Goal: Communication & Community: Connect with others

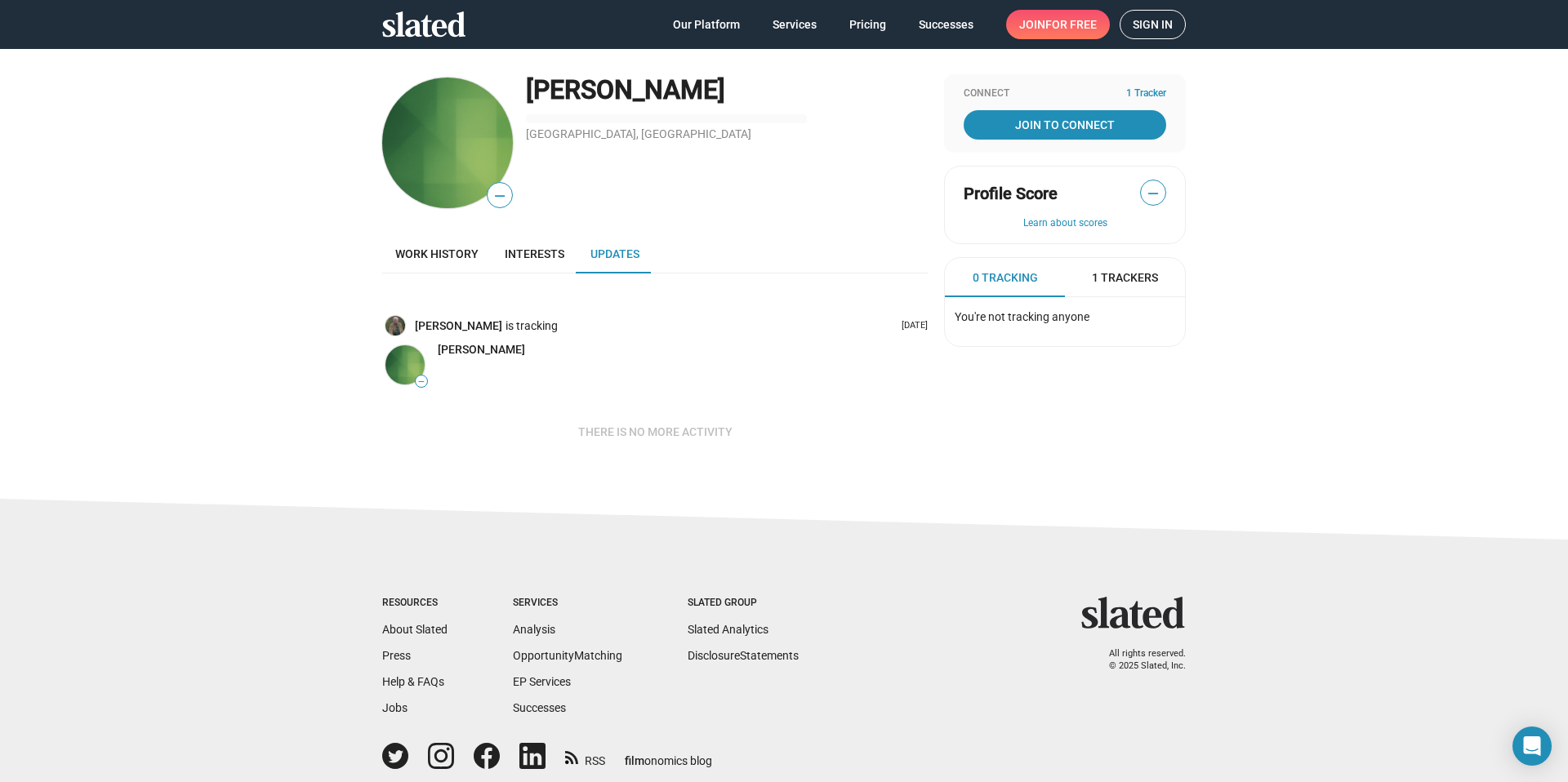
click at [1149, 24] on span "Sign in" at bounding box center [1152, 24] width 40 height 27
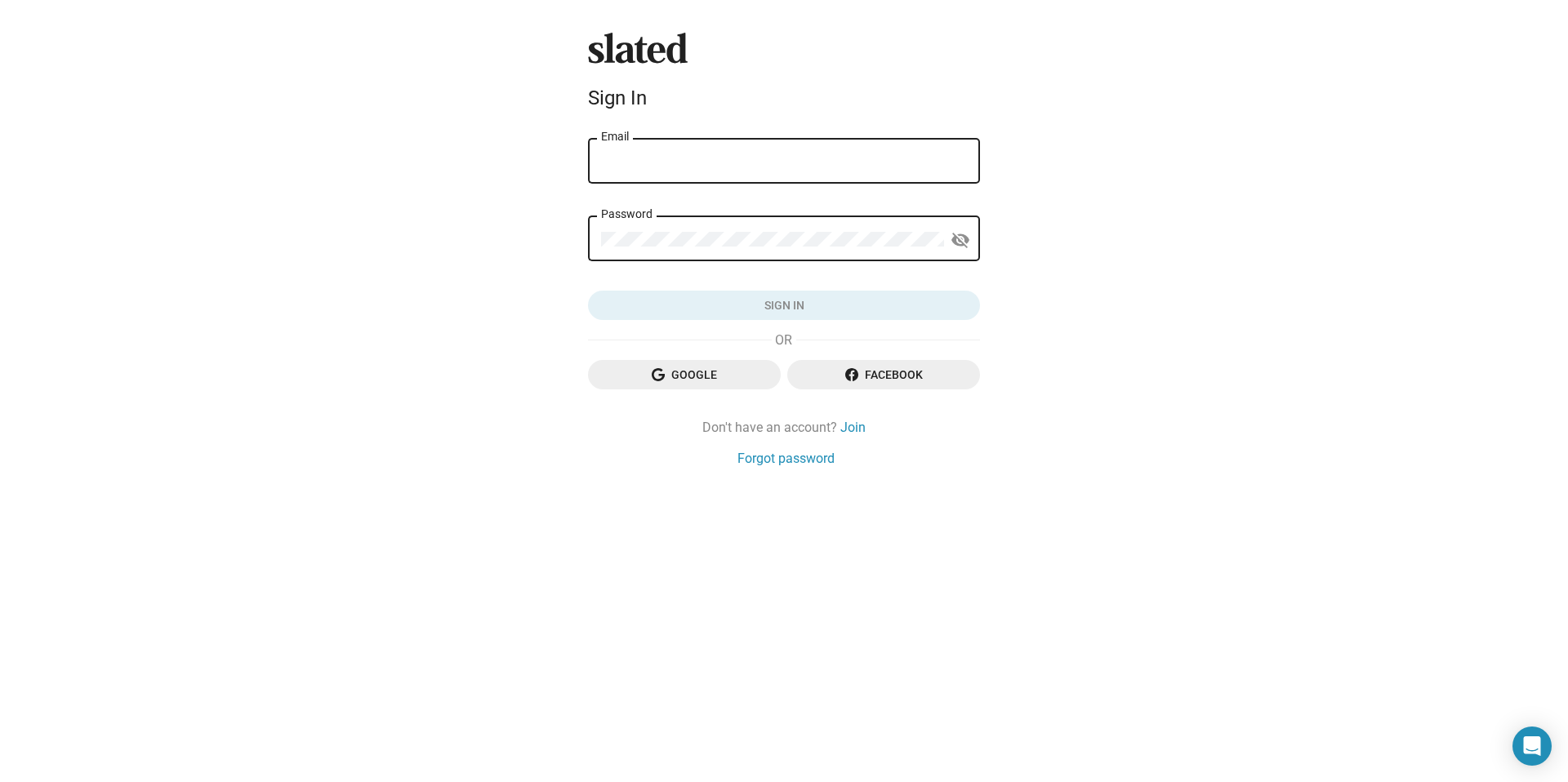
type input "[EMAIL_ADDRESS][DOMAIN_NAME]"
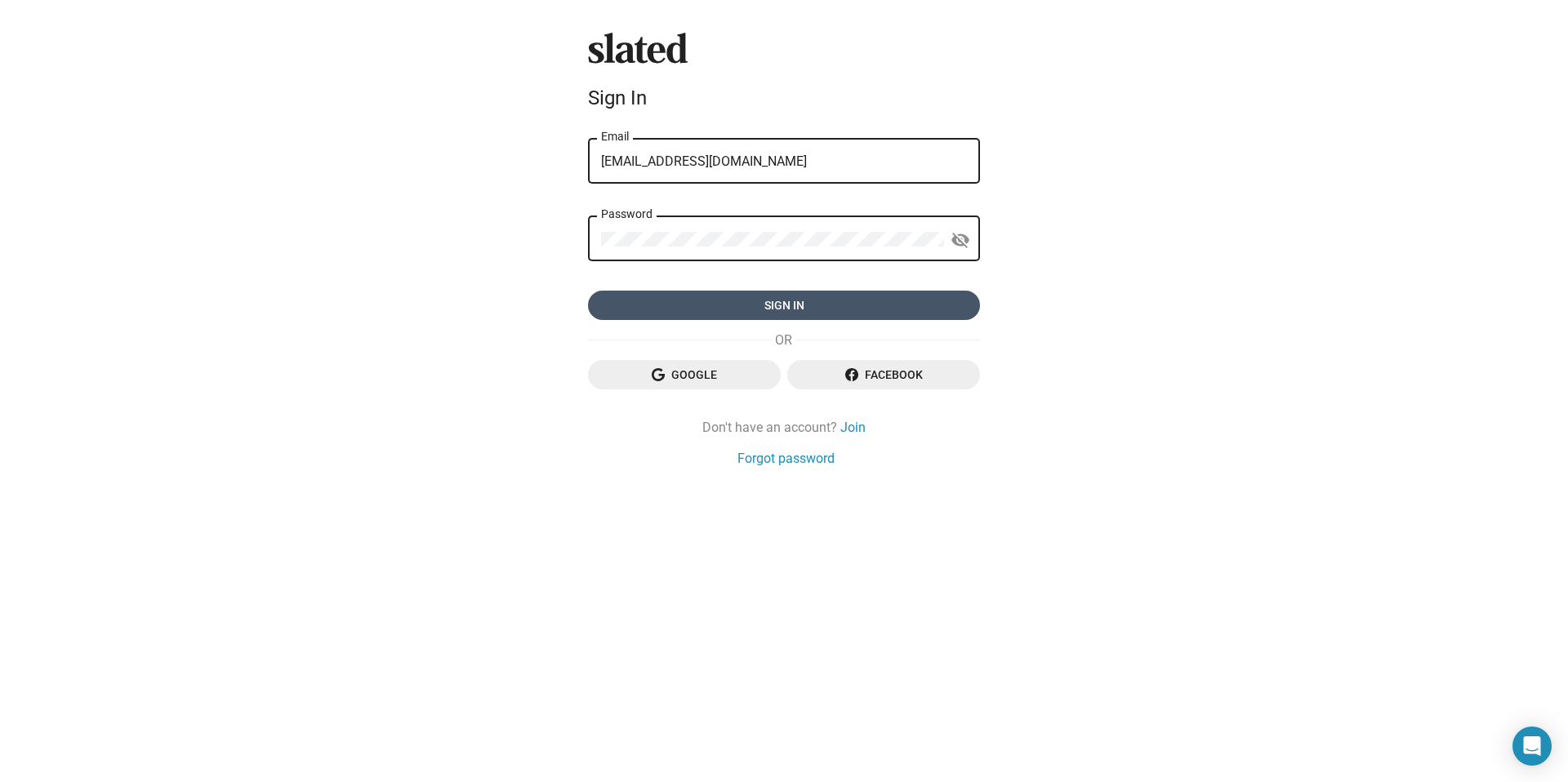
click at [826, 307] on span "Sign in" at bounding box center [783, 305] width 365 height 29
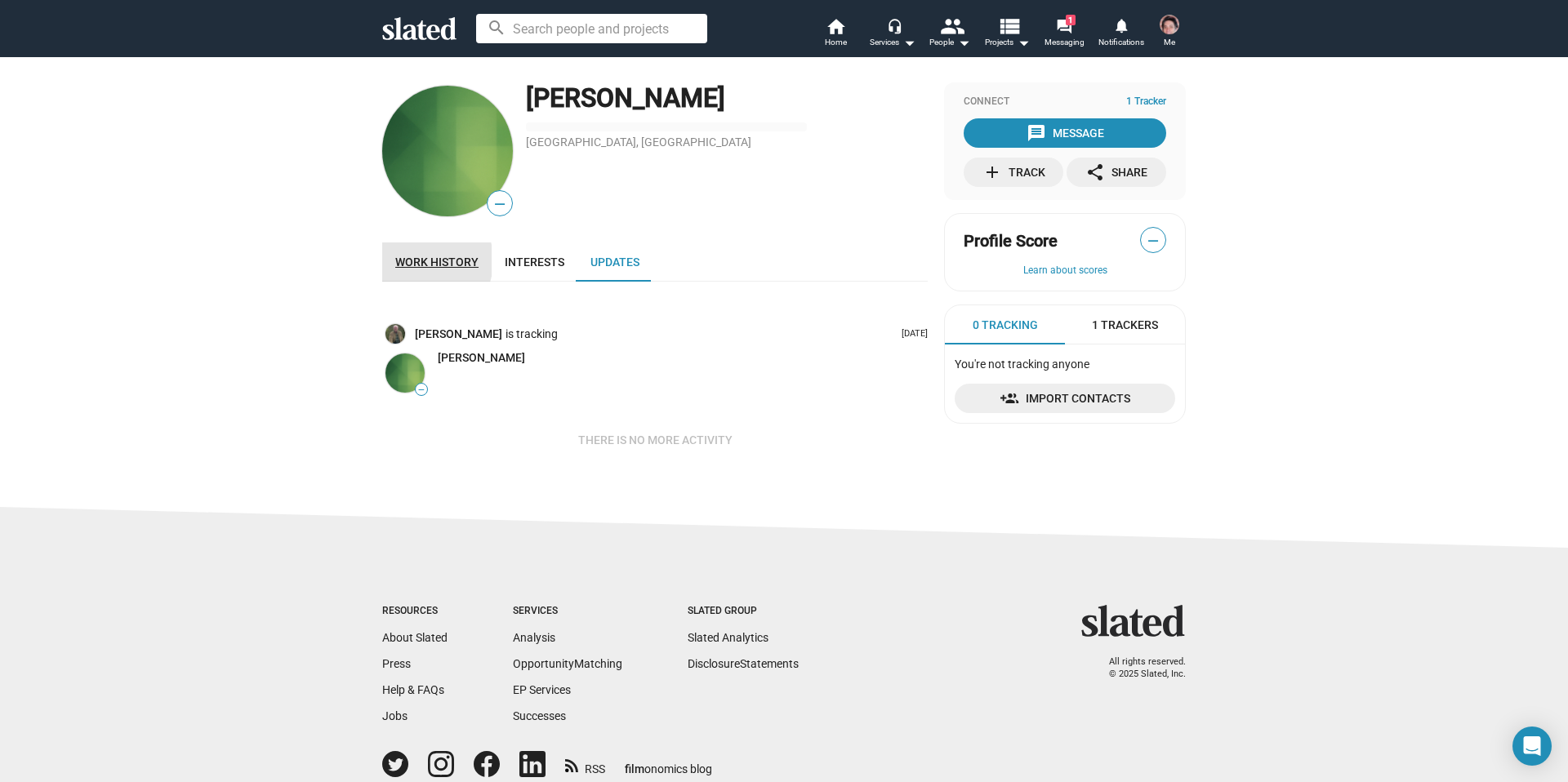
click at [415, 260] on span "Work history" at bounding box center [437, 262] width 83 height 13
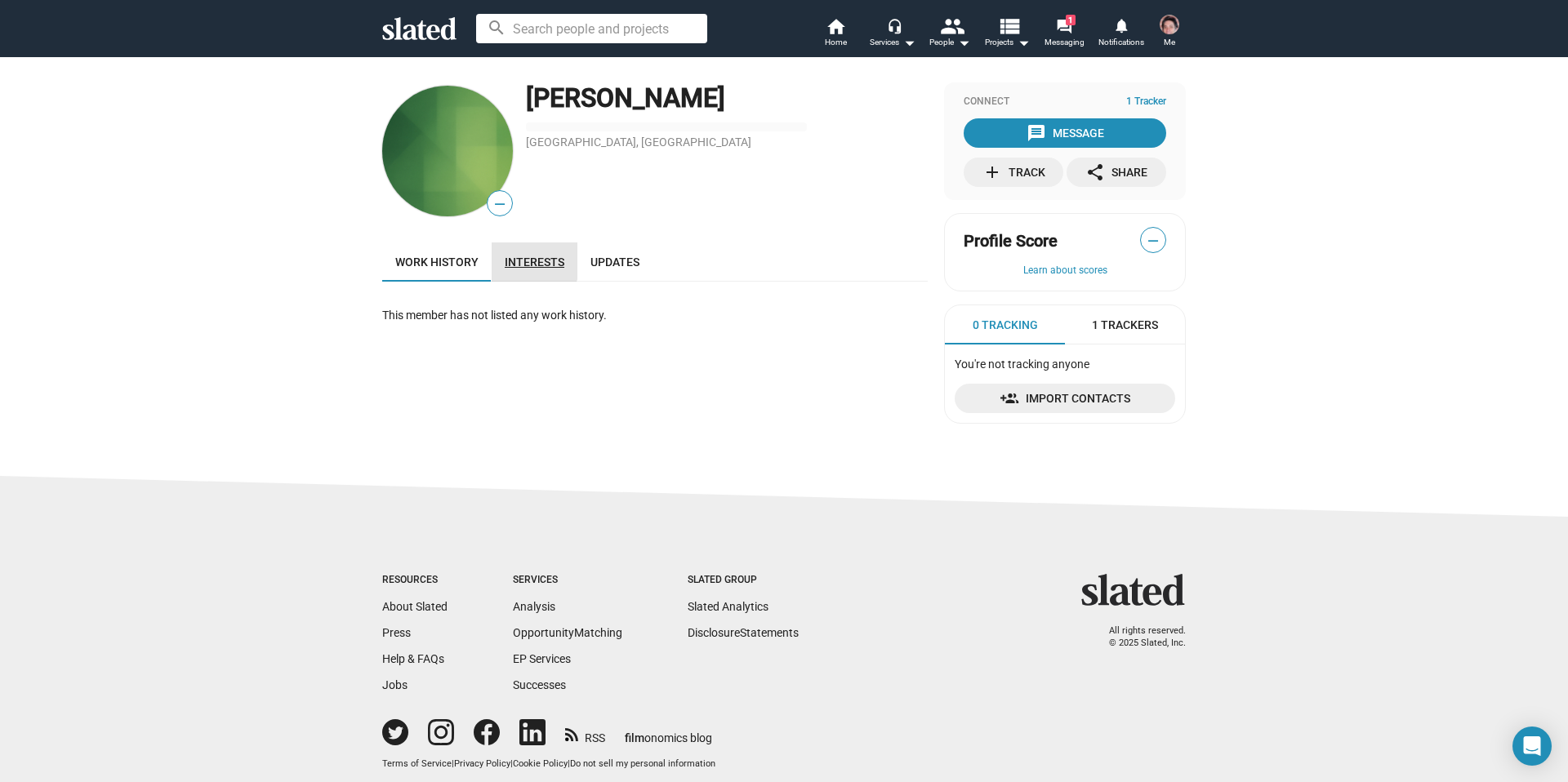
click at [511, 259] on span "Interests" at bounding box center [534, 262] width 59 height 13
click at [592, 257] on span "Updates" at bounding box center [614, 262] width 49 height 13
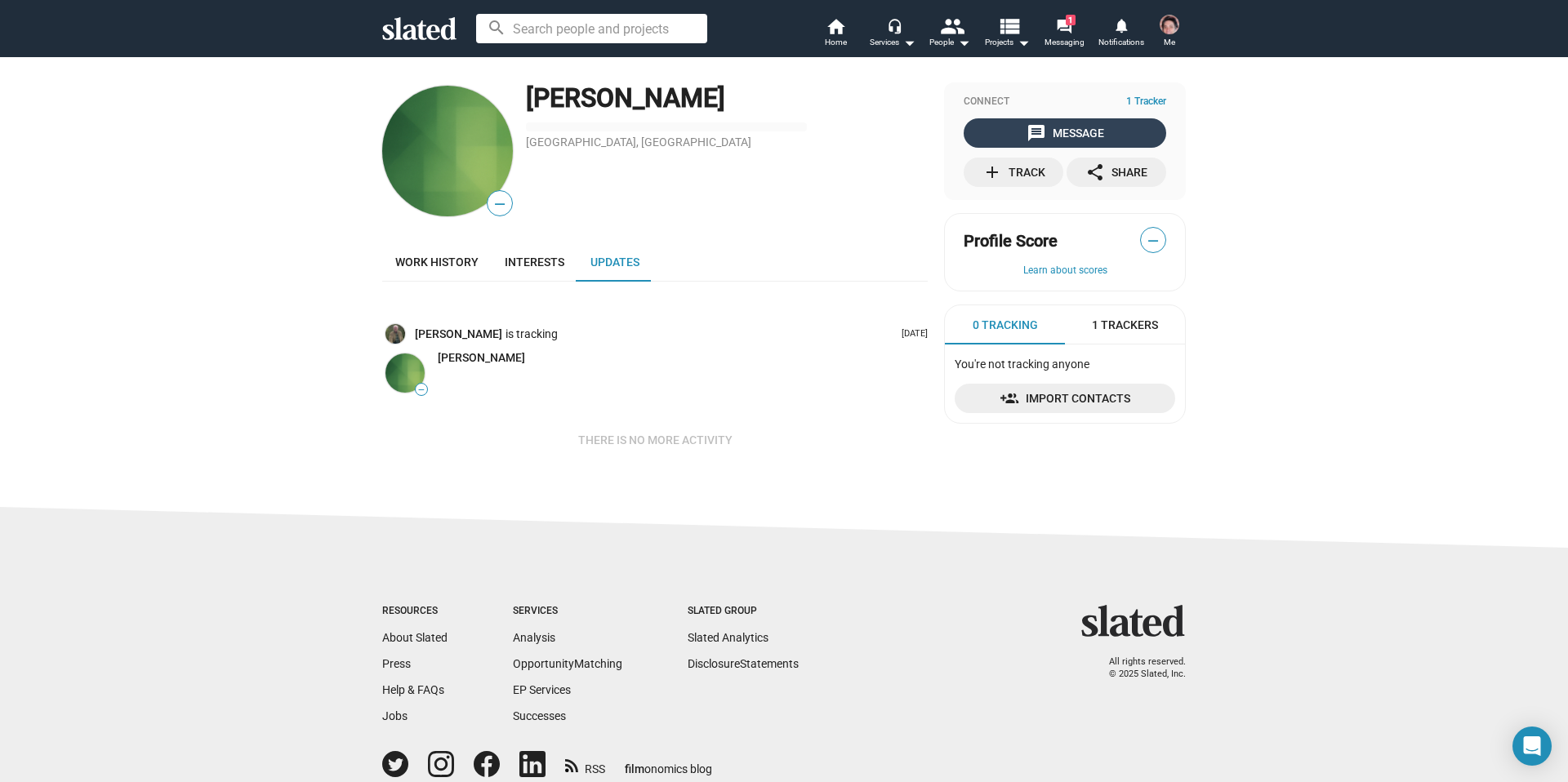
click at [1026, 128] on mat-icon "message" at bounding box center [1036, 133] width 19 height 19
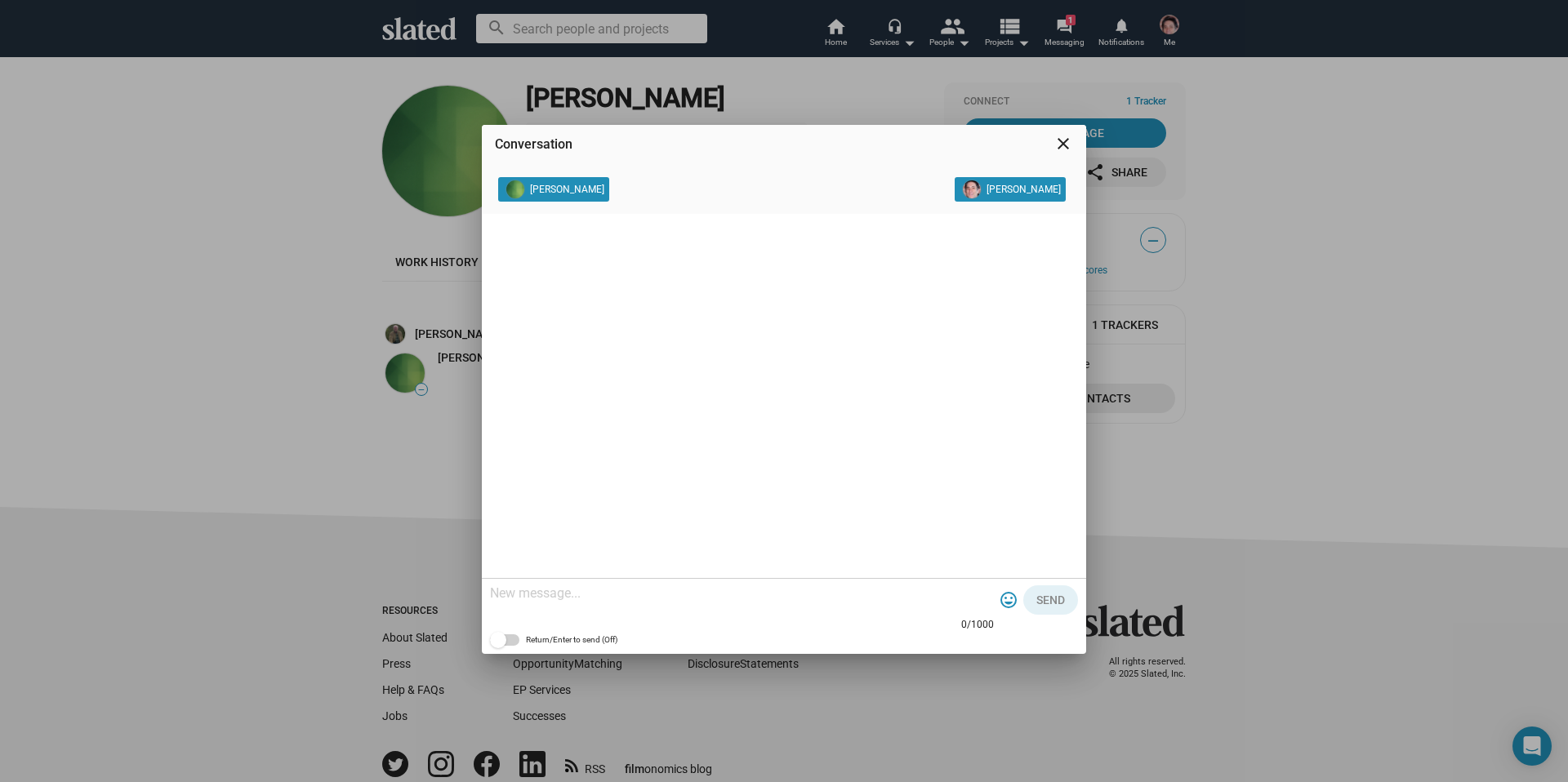
click at [528, 591] on textarea at bounding box center [742, 594] width 503 height 16
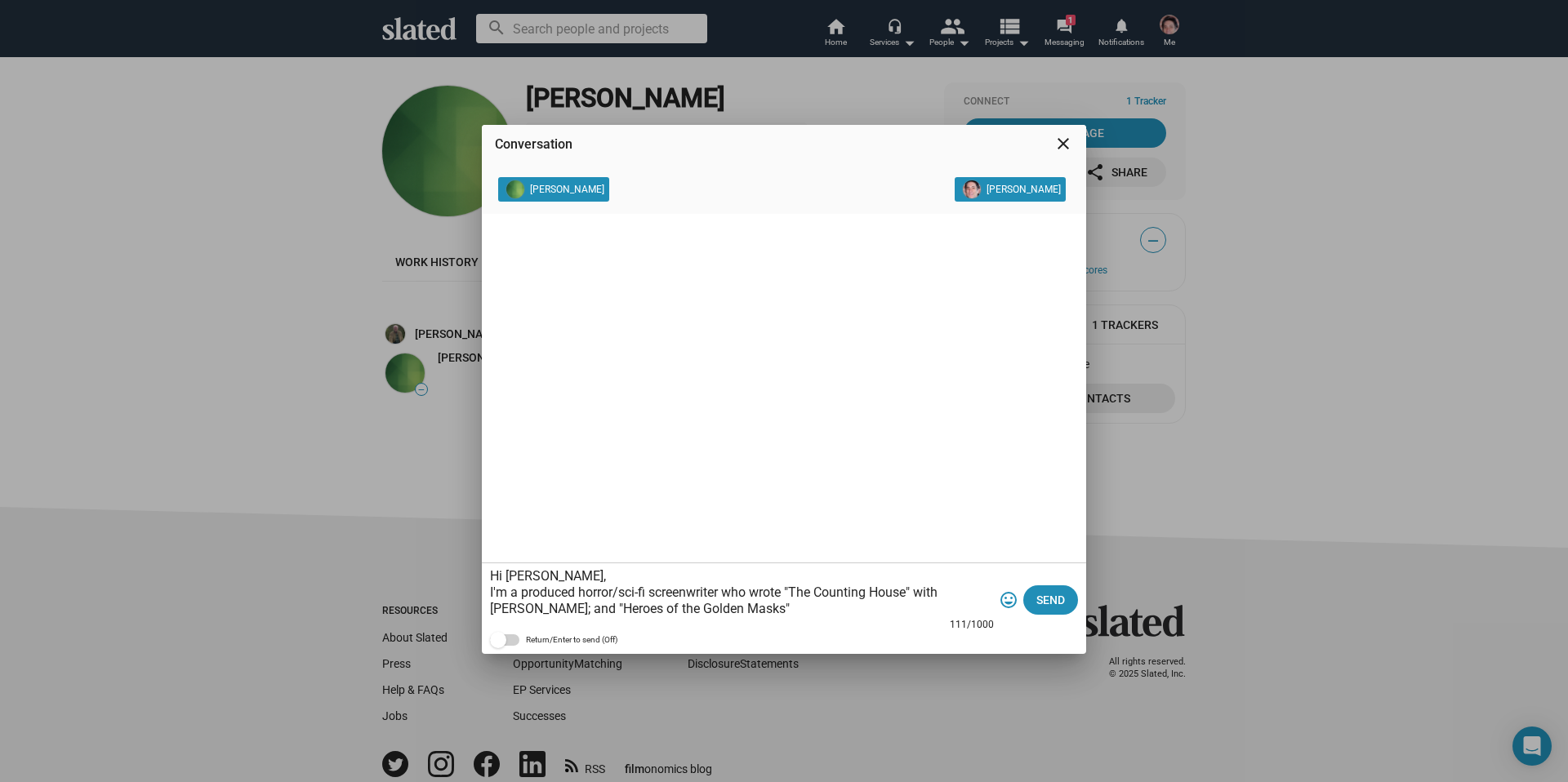
click at [784, 595] on textarea "Hi Alison, I'm a produced horror/sci-fi screenwriter who wrote "The Counting Ho…" at bounding box center [742, 592] width 503 height 49
click at [958, 607] on textarea "Hi Alison, I'm a produced horror/sci-fi screenwriter who wrote the feature-leng…" at bounding box center [742, 592] width 503 height 49
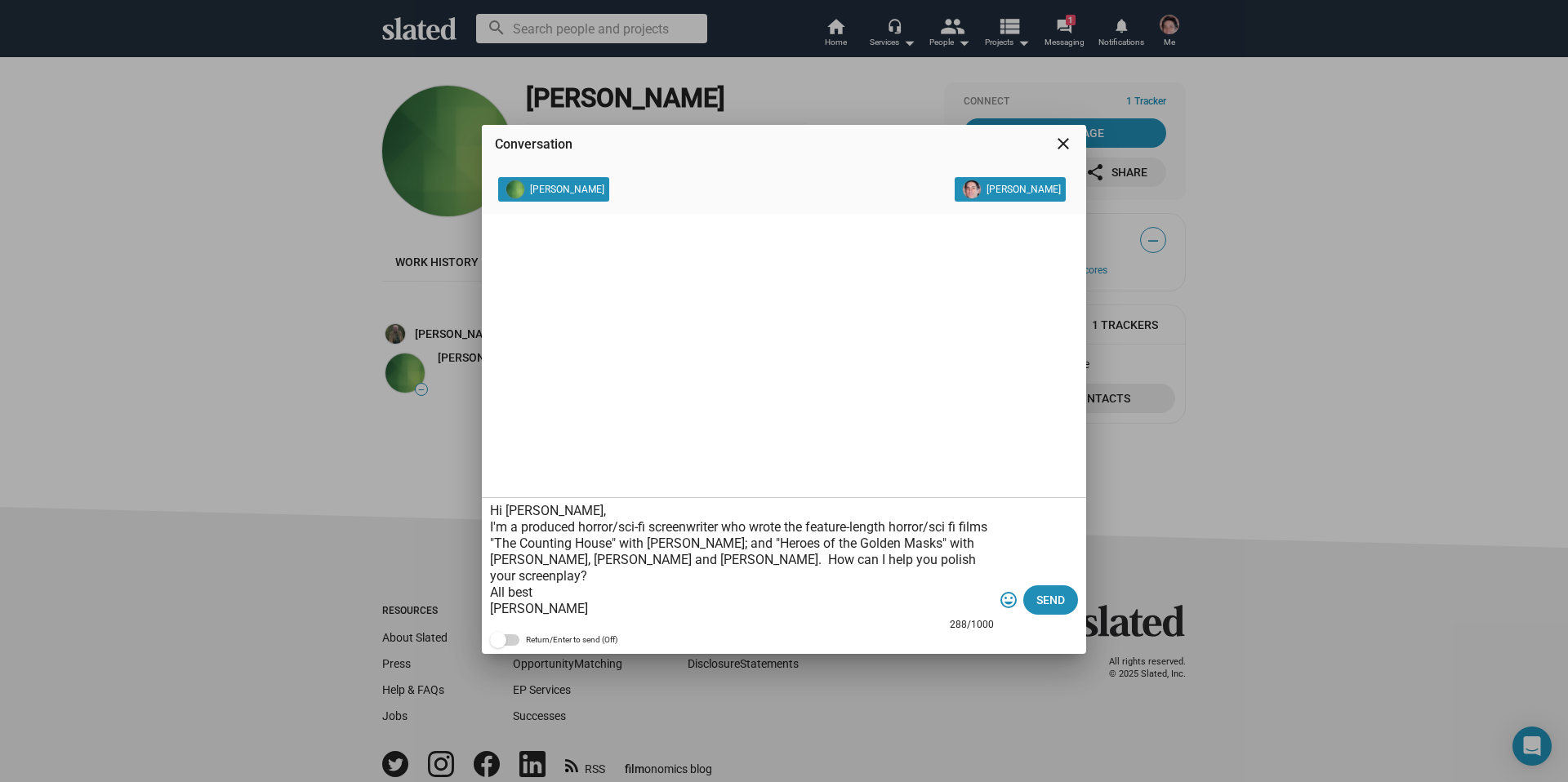
drag, startPoint x: 574, startPoint y: 609, endPoint x: 485, endPoint y: 494, distance: 145.4
click at [485, 494] on section "Alison Long Richard Lasser Hi Alison, I'm a produced horror/sci-fi screenwriter…" at bounding box center [783, 415] width 604 height 477
type textarea "Hi Alison, I'm a produced horror/sci-fi screenwriter who wrote the feature-leng…"
click at [1039, 601] on span "Send" at bounding box center [1050, 600] width 28 height 29
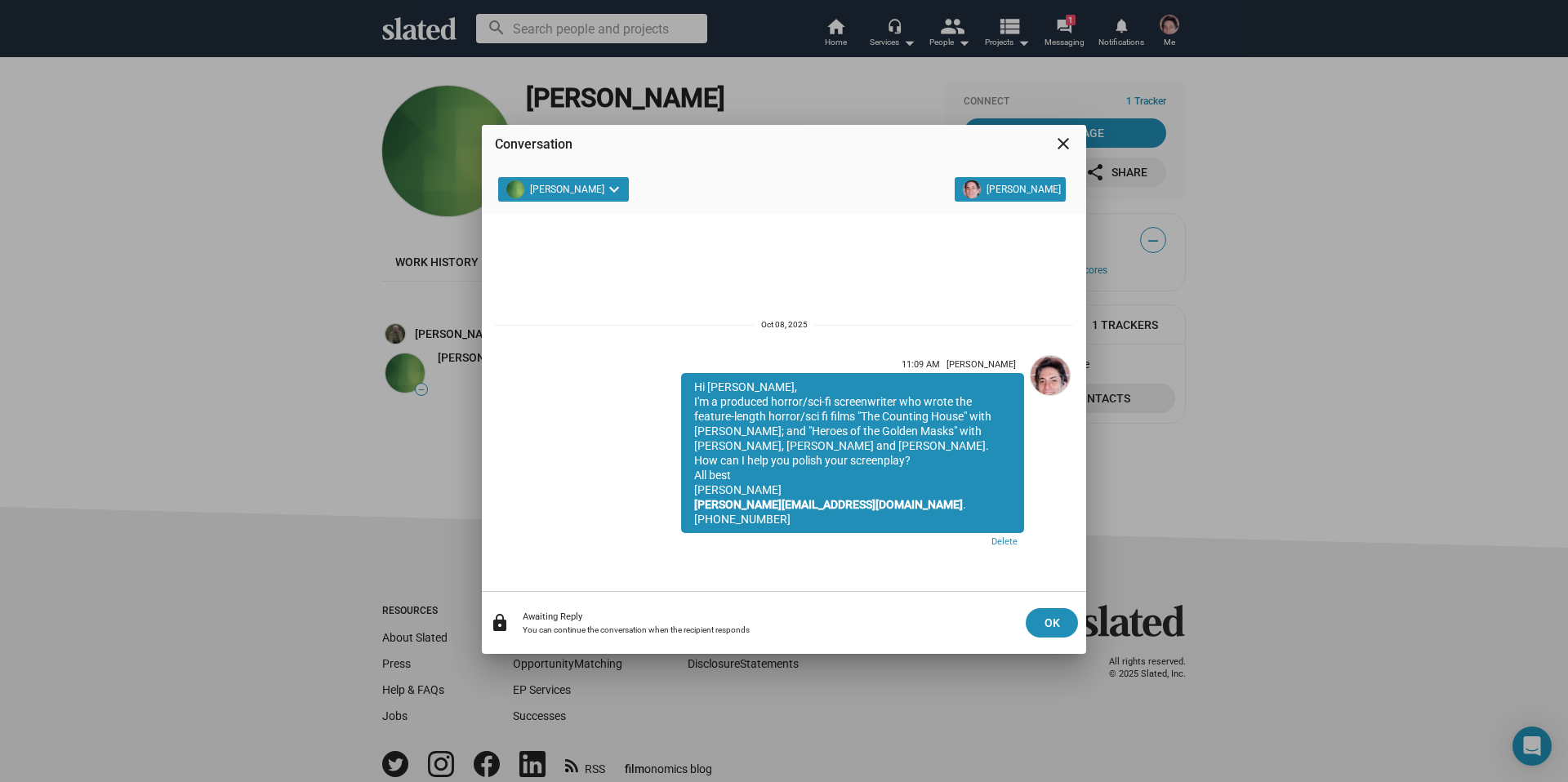
click at [1059, 18] on div "Conversation close Alison Long keyboard_arrow_down Richard Lasser 11:09 AM Rich…" at bounding box center [784, 391] width 1568 height 782
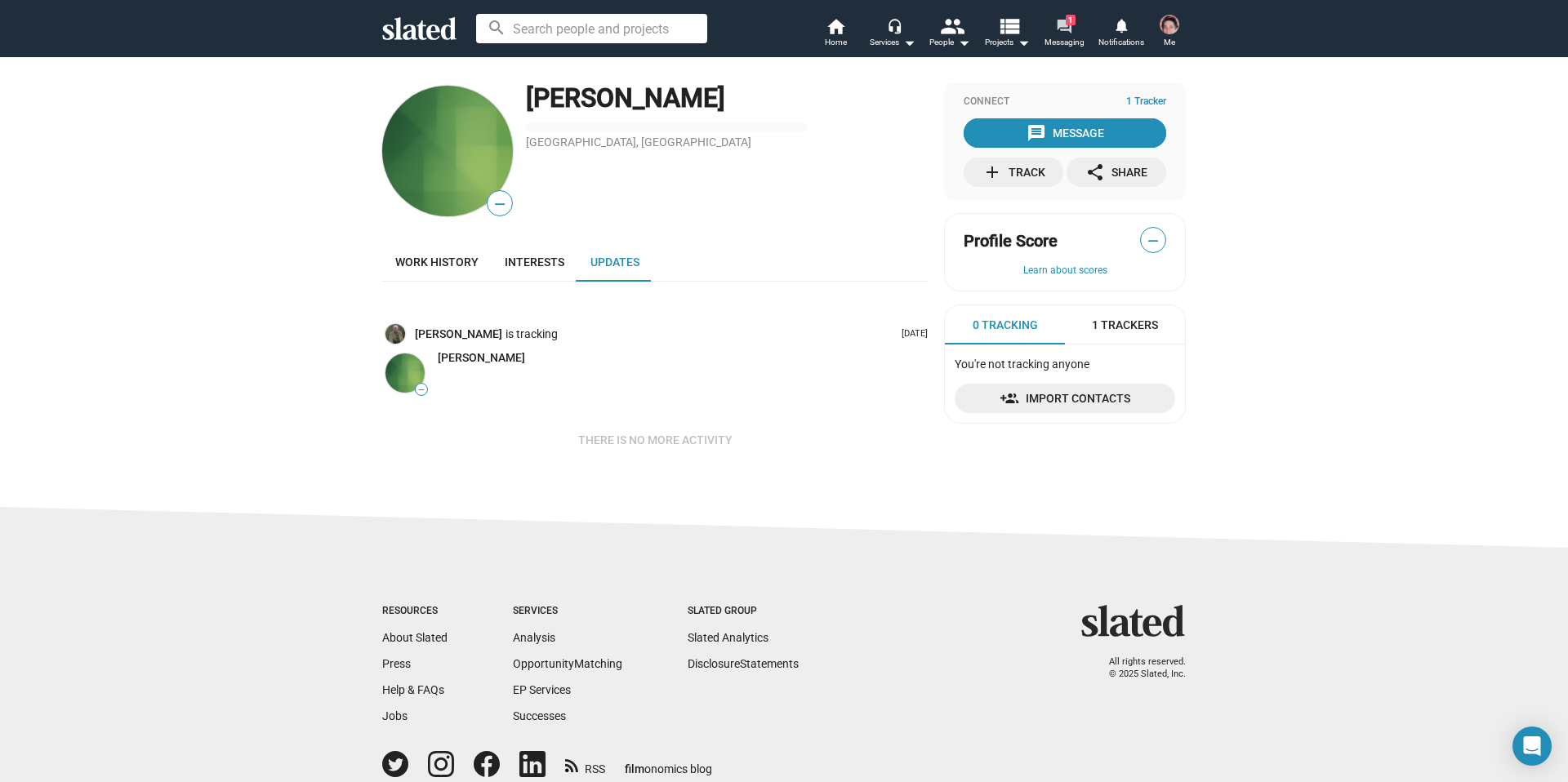
click at [1063, 29] on mat-icon "forum" at bounding box center [1064, 26] width 16 height 16
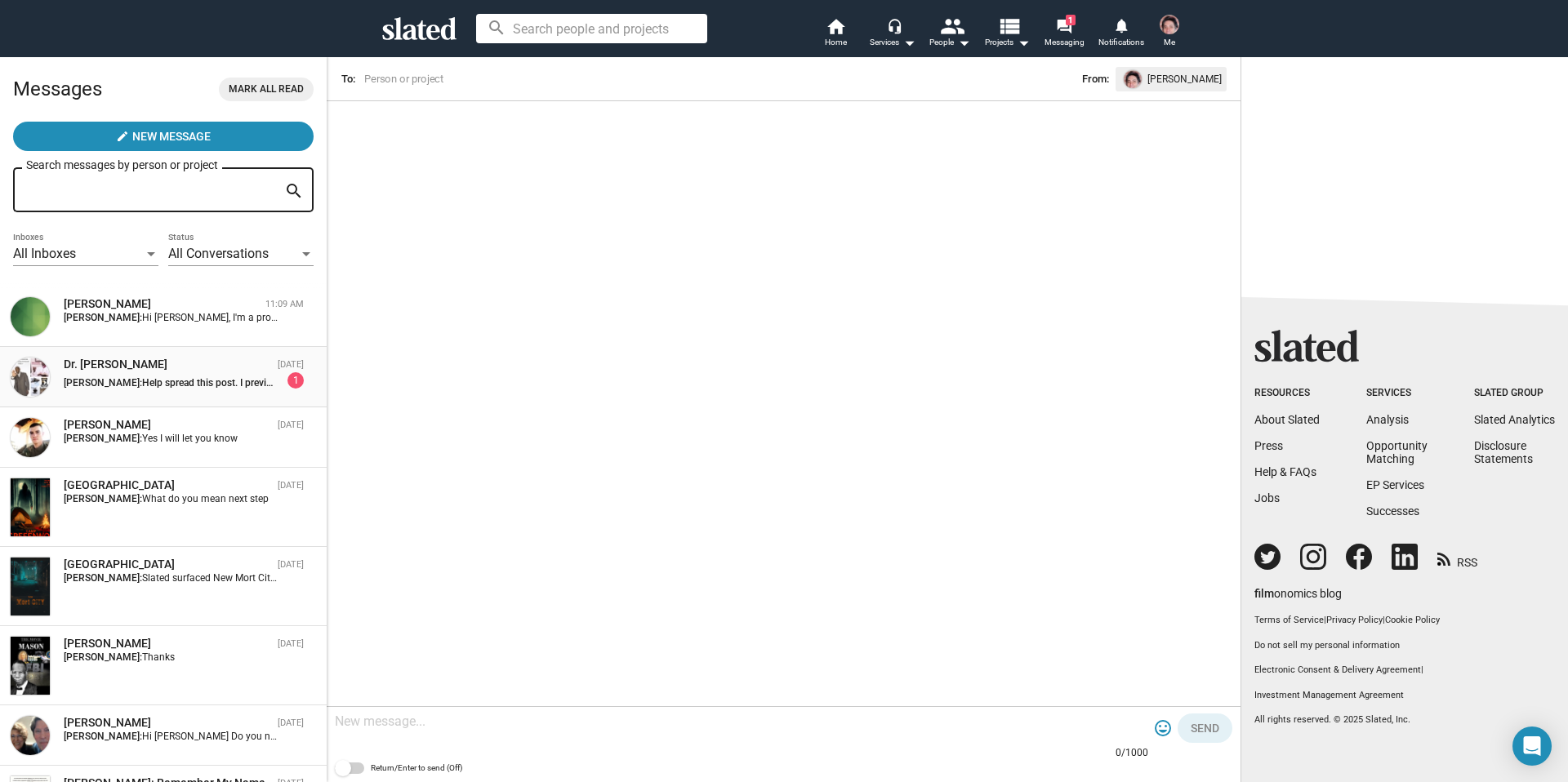
click at [90, 370] on div "Dr. Jerry Brown" at bounding box center [167, 364] width 207 height 16
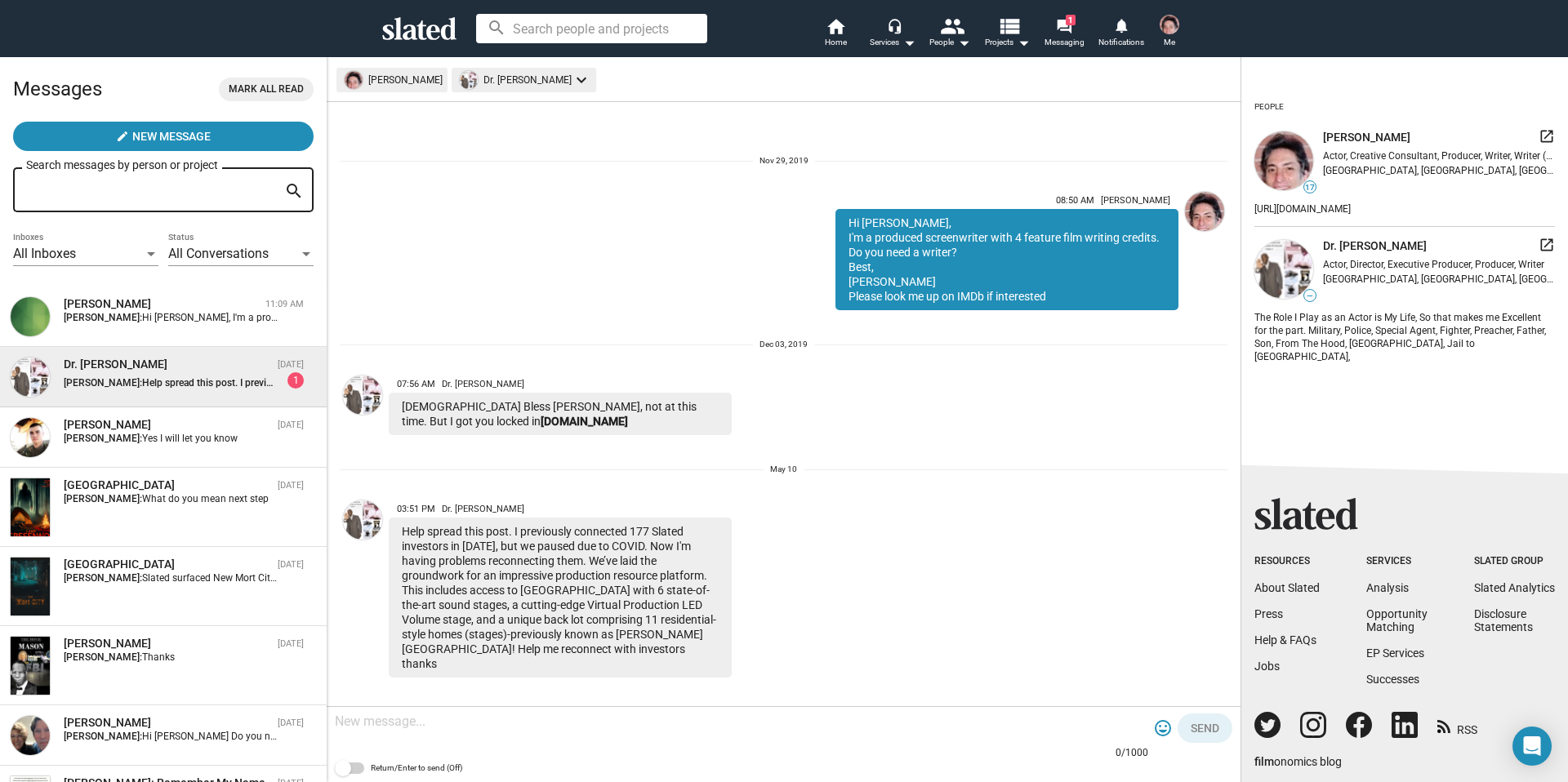
click at [401, 729] on textarea at bounding box center [741, 722] width 813 height 16
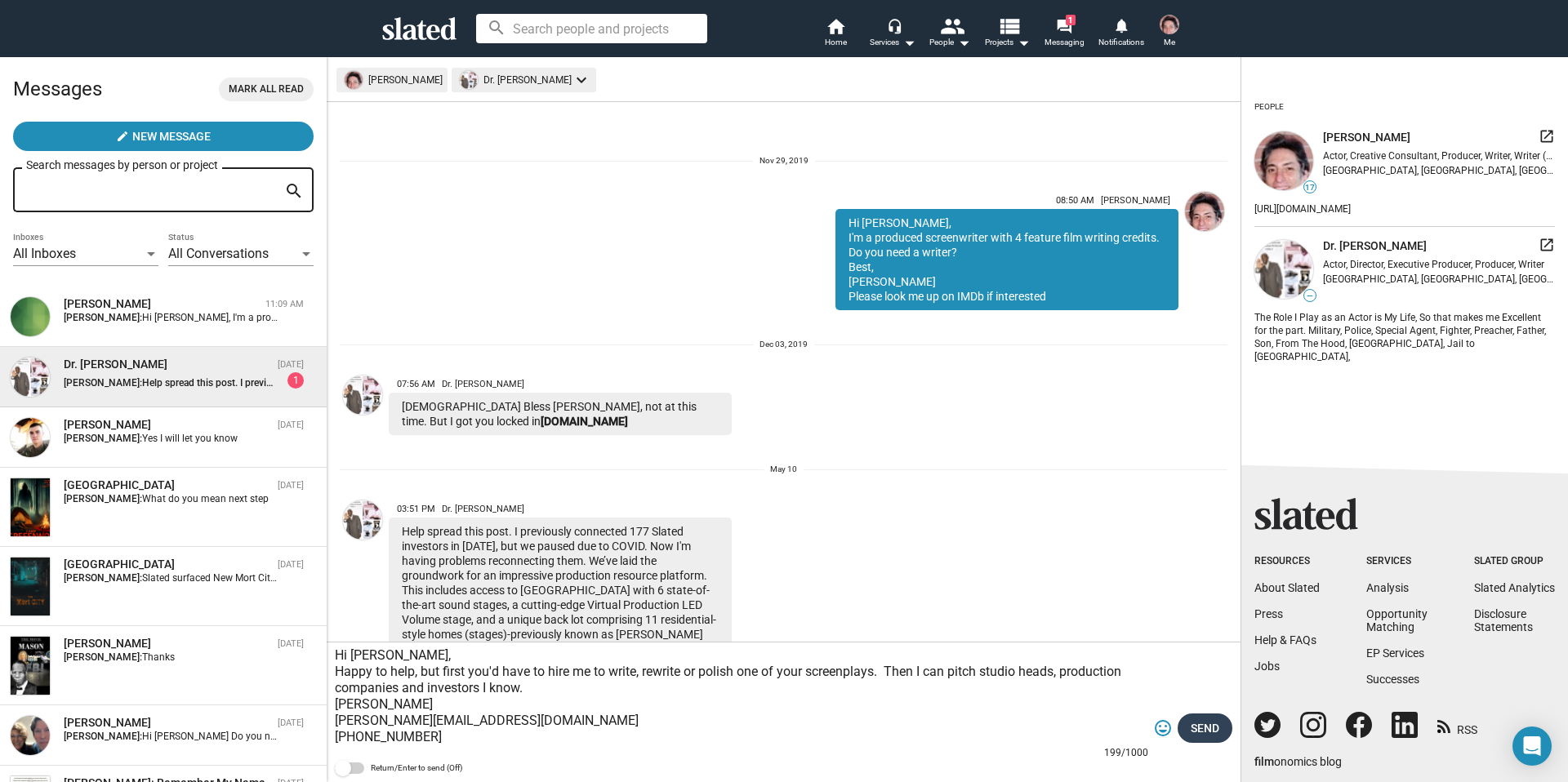
type textarea "Hi Jerry, Happy to help, but first you'd have to hire me to write, rewrite or p…"
click at [1202, 727] on span "Send" at bounding box center [1204, 728] width 28 height 29
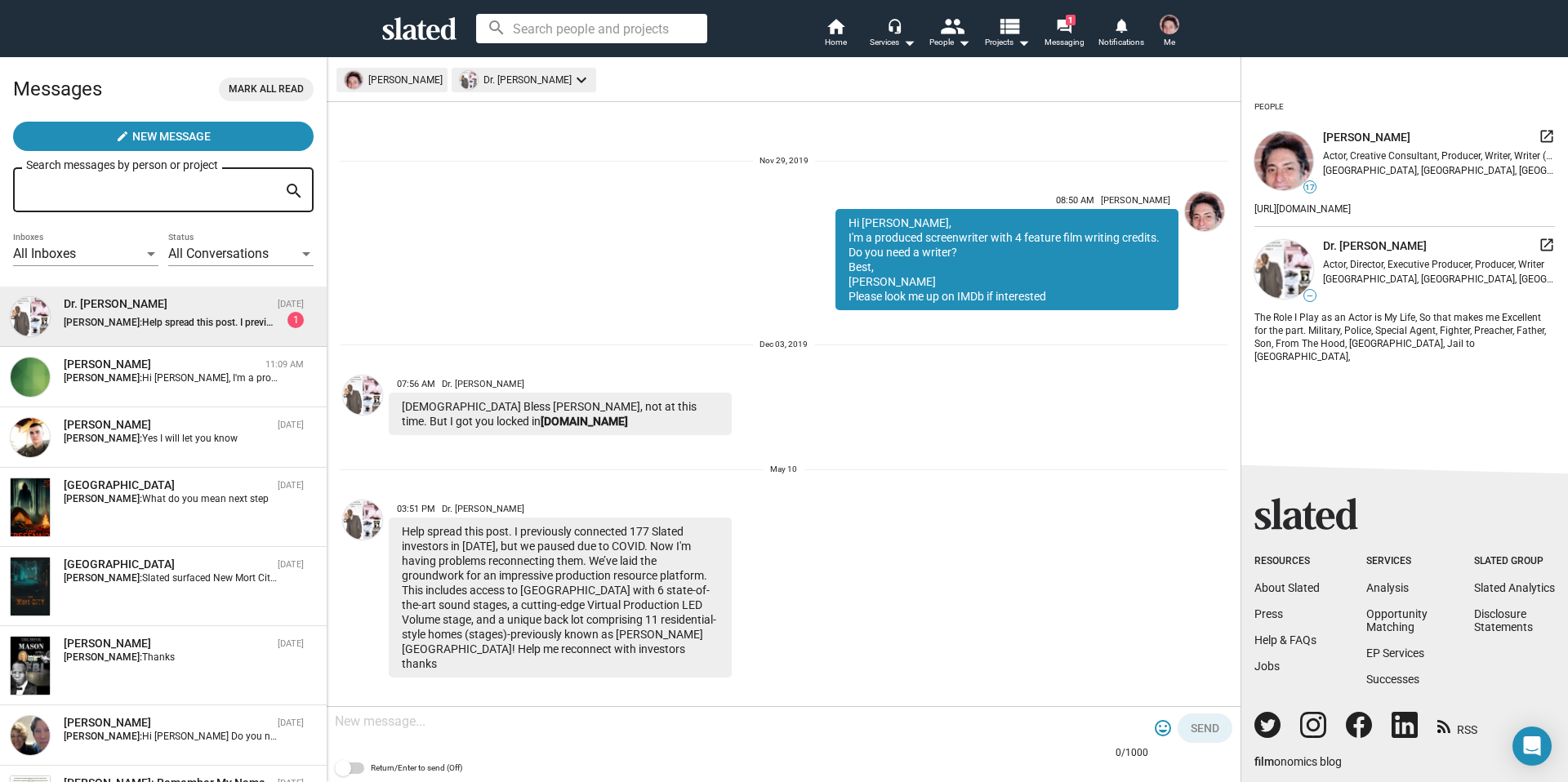
scroll to position [211, 0]
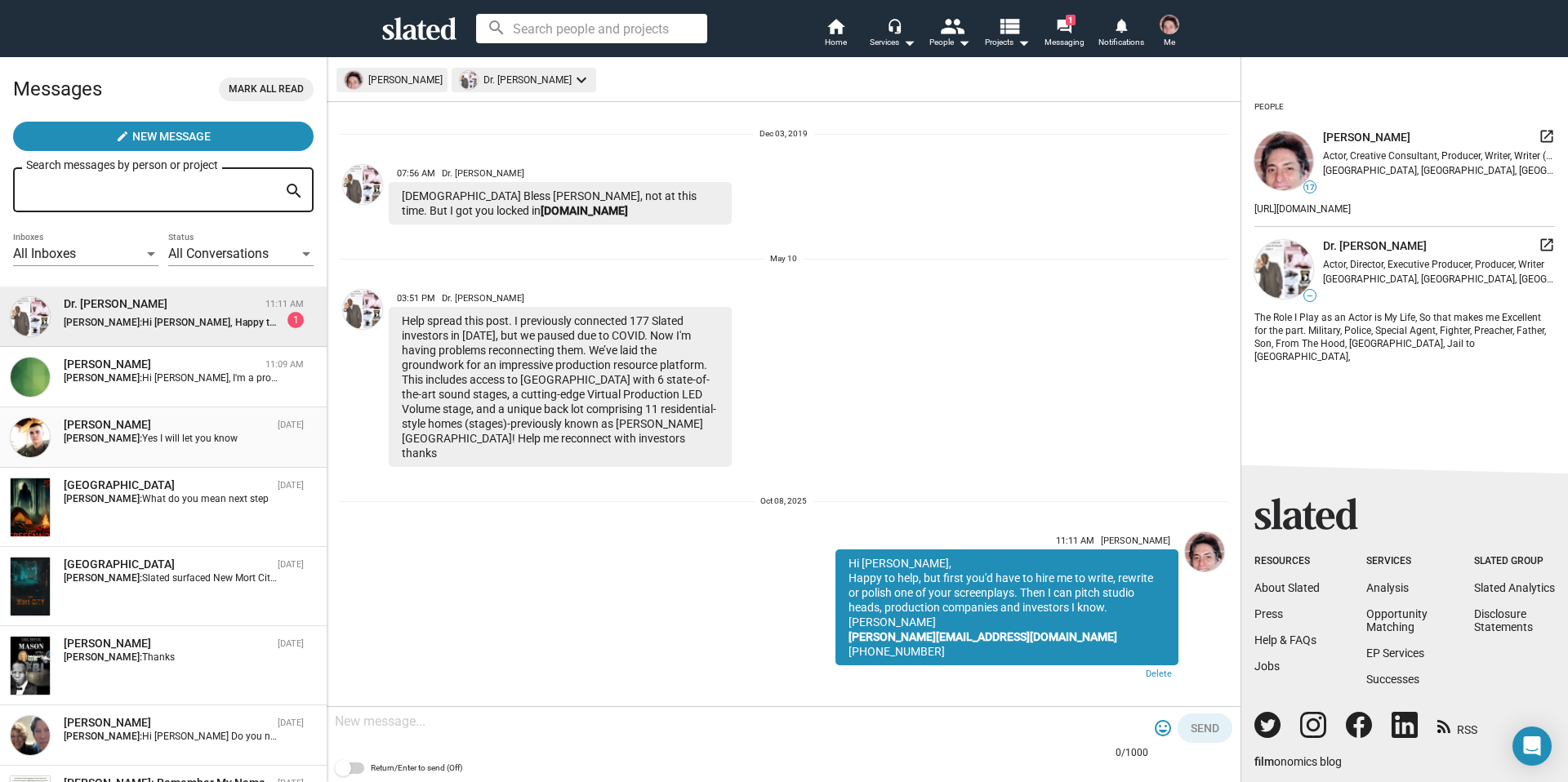
click at [79, 421] on div "John Tolbert" at bounding box center [167, 426] width 207 height 16
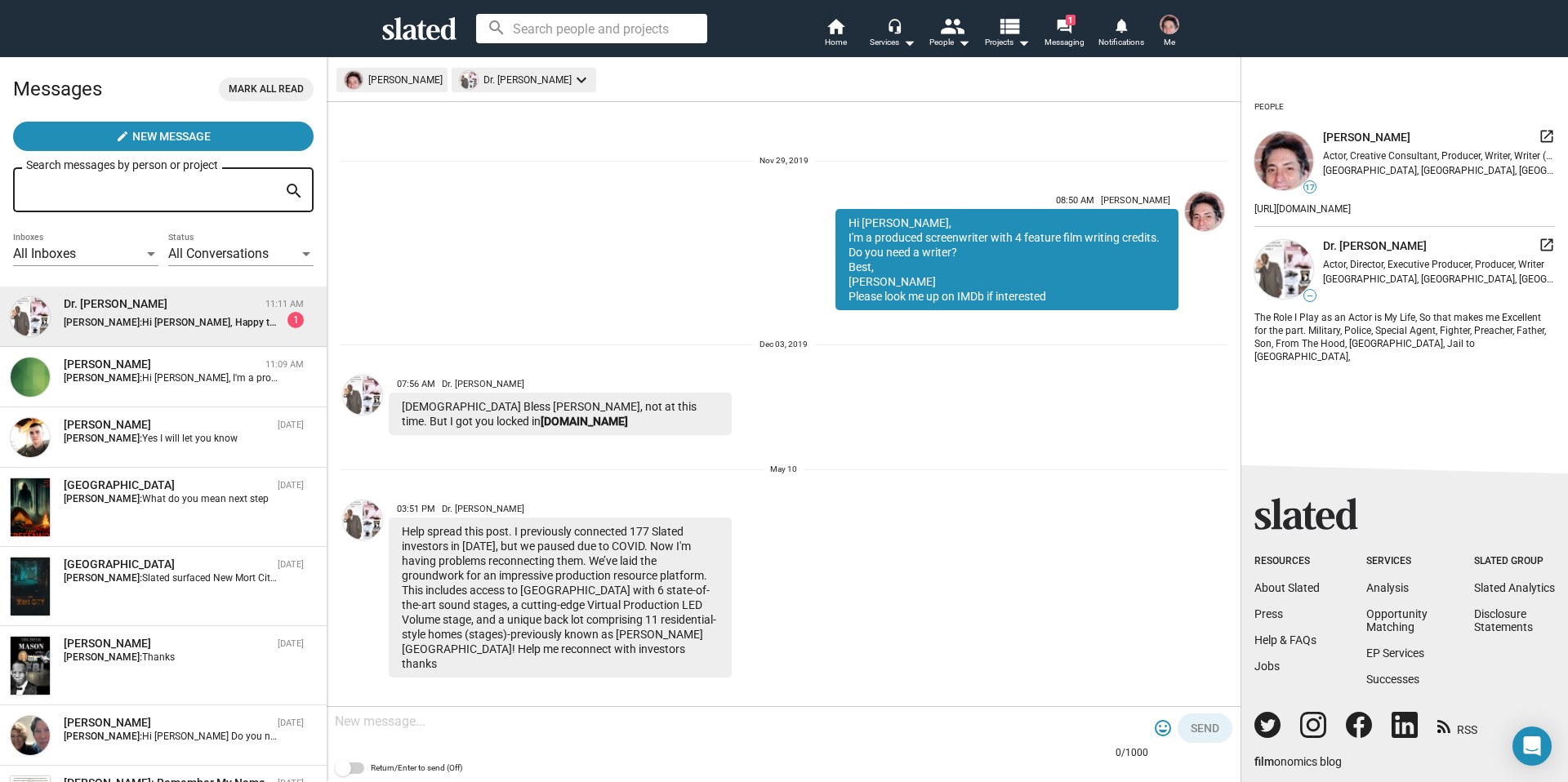
scroll to position [211, 0]
